Goal: Check status: Check status

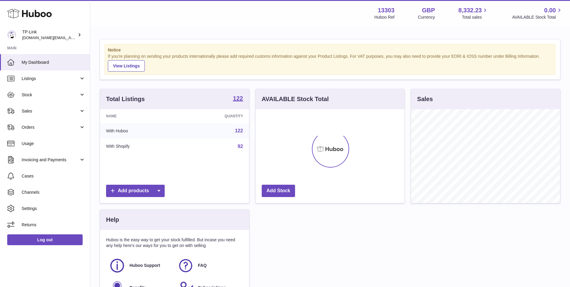
scroll to position [94, 149]
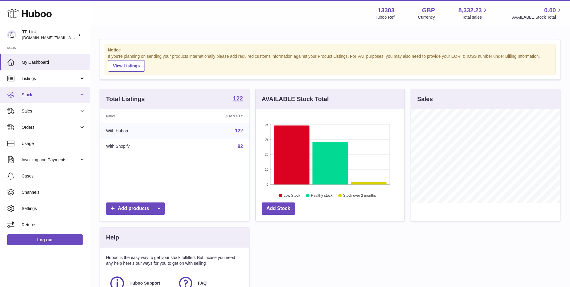
click at [44, 97] on span "Stock" at bounding box center [50, 95] width 57 height 6
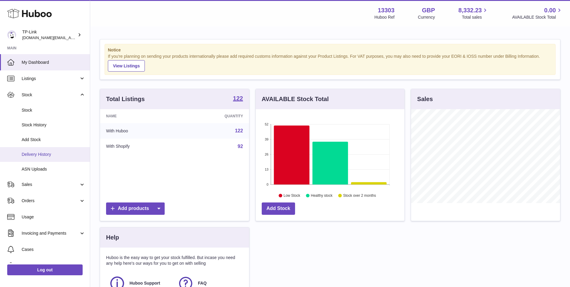
click at [35, 155] on span "Delivery History" at bounding box center [54, 155] width 64 height 6
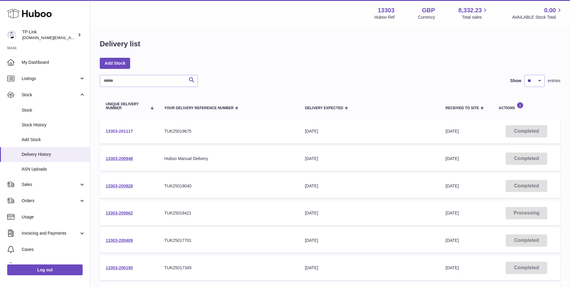
click at [123, 132] on link "13303-201117" at bounding box center [119, 131] width 27 height 5
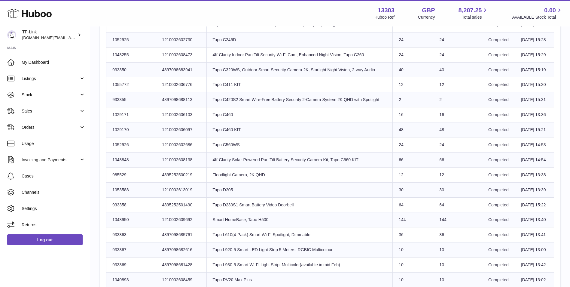
scroll to position [481, 0]
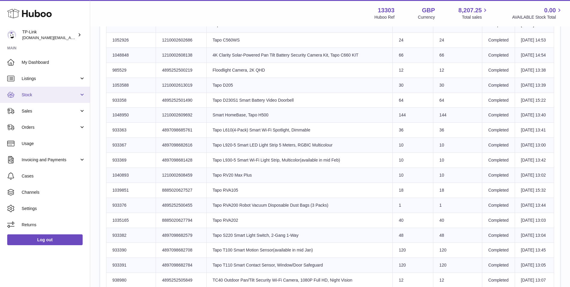
click at [53, 96] on span "Stock" at bounding box center [50, 95] width 57 height 6
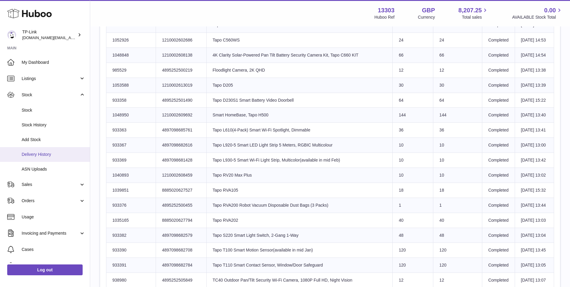
click at [38, 150] on link "Delivery History" at bounding box center [45, 154] width 90 height 15
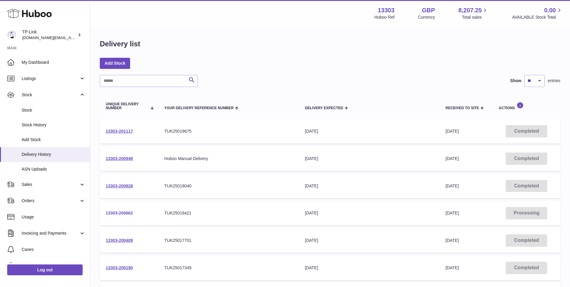
click at [121, 212] on link "13303-200662" at bounding box center [119, 212] width 27 height 5
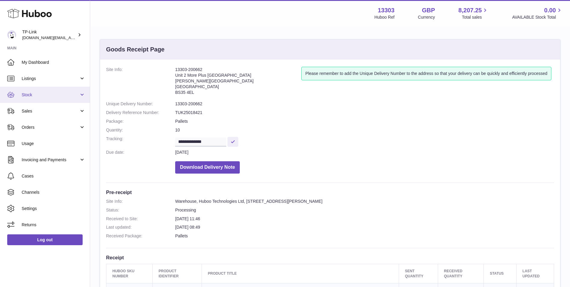
click at [47, 93] on span "Stock" at bounding box center [50, 95] width 57 height 6
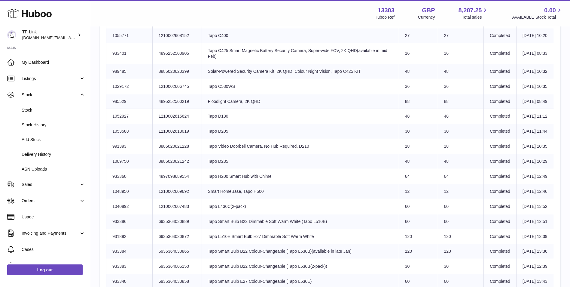
scroll to position [210, 0]
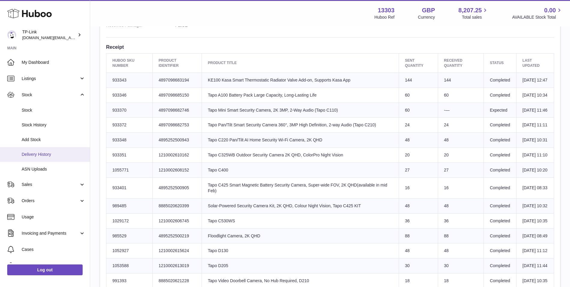
click at [45, 150] on link "Delivery History" at bounding box center [45, 154] width 90 height 15
click at [40, 156] on span "Delivery History" at bounding box center [54, 155] width 64 height 6
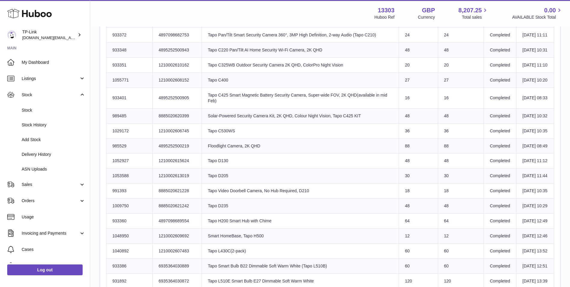
scroll to position [301, 0]
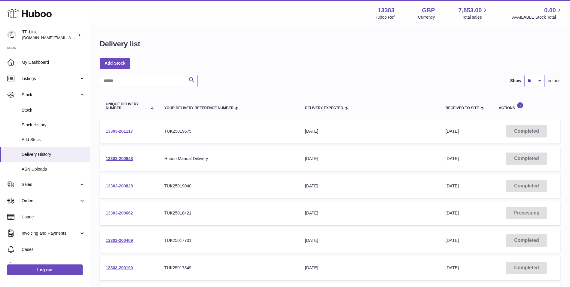
click at [125, 130] on link "13303-201117" at bounding box center [119, 131] width 27 height 5
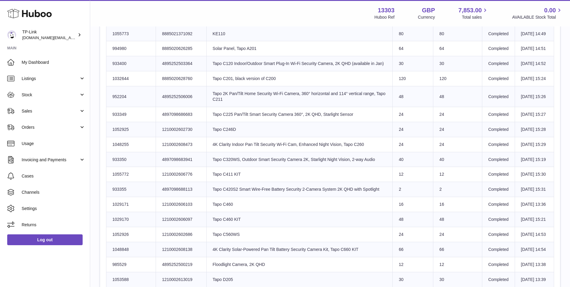
scroll to position [298, 0]
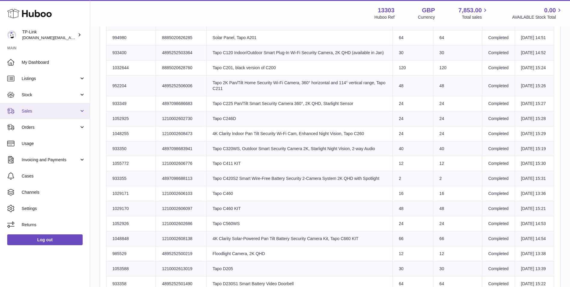
click at [47, 106] on link "Sales" at bounding box center [45, 111] width 90 height 16
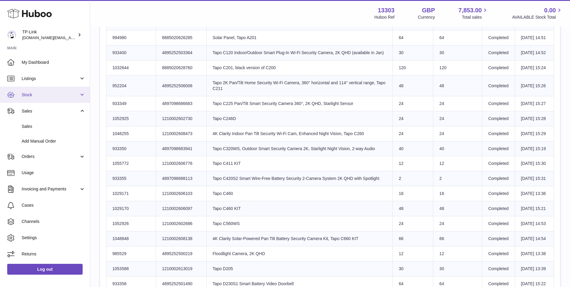
click at [46, 90] on link "Stock" at bounding box center [45, 95] width 90 height 16
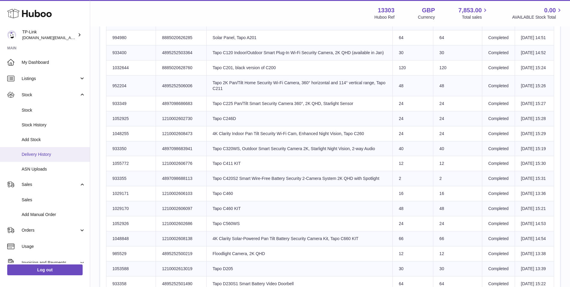
click at [44, 152] on span "Delivery History" at bounding box center [54, 155] width 64 height 6
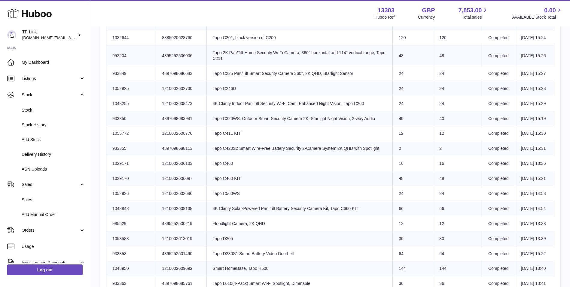
scroll to position [358, 0]
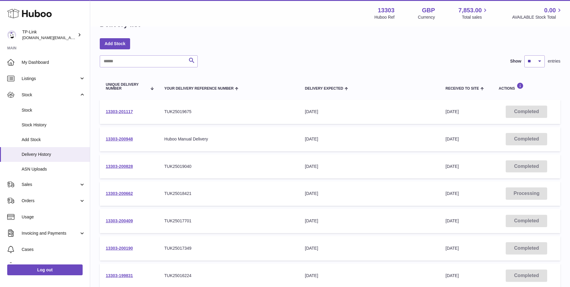
scroll to position [30, 0]
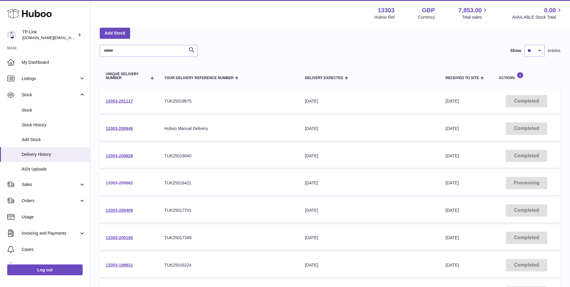
click at [112, 181] on link "13303-200662" at bounding box center [119, 182] width 27 height 5
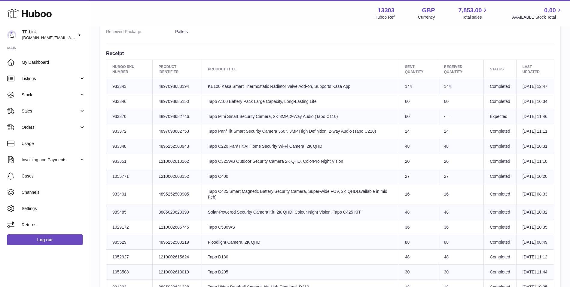
scroll to position [210, 0]
